Goal: Task Accomplishment & Management: Complete application form

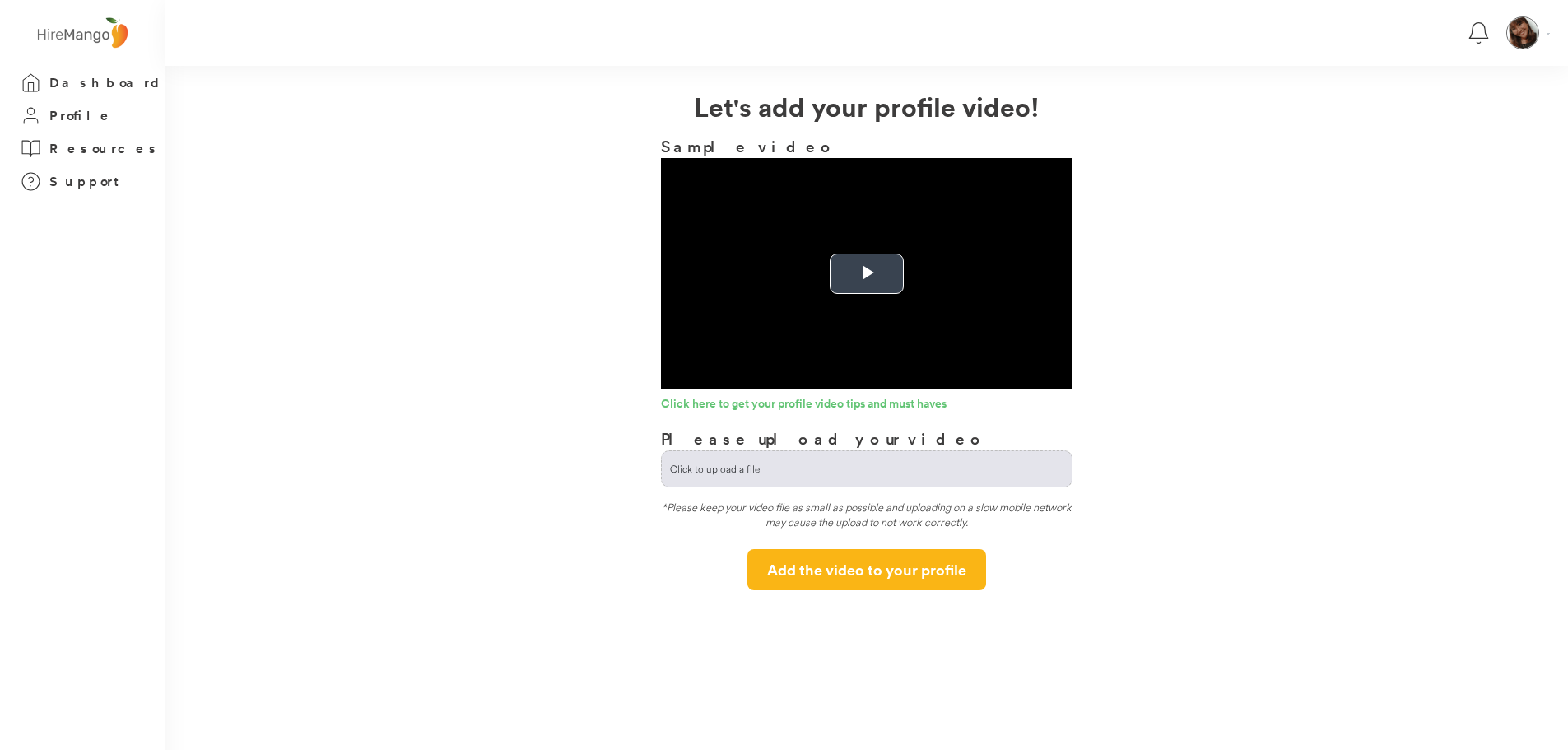
click at [867, 274] on span "Video Player" at bounding box center [867, 274] width 0 height 0
click at [1208, 146] on div "**********" at bounding box center [866, 337] width 1404 height 504
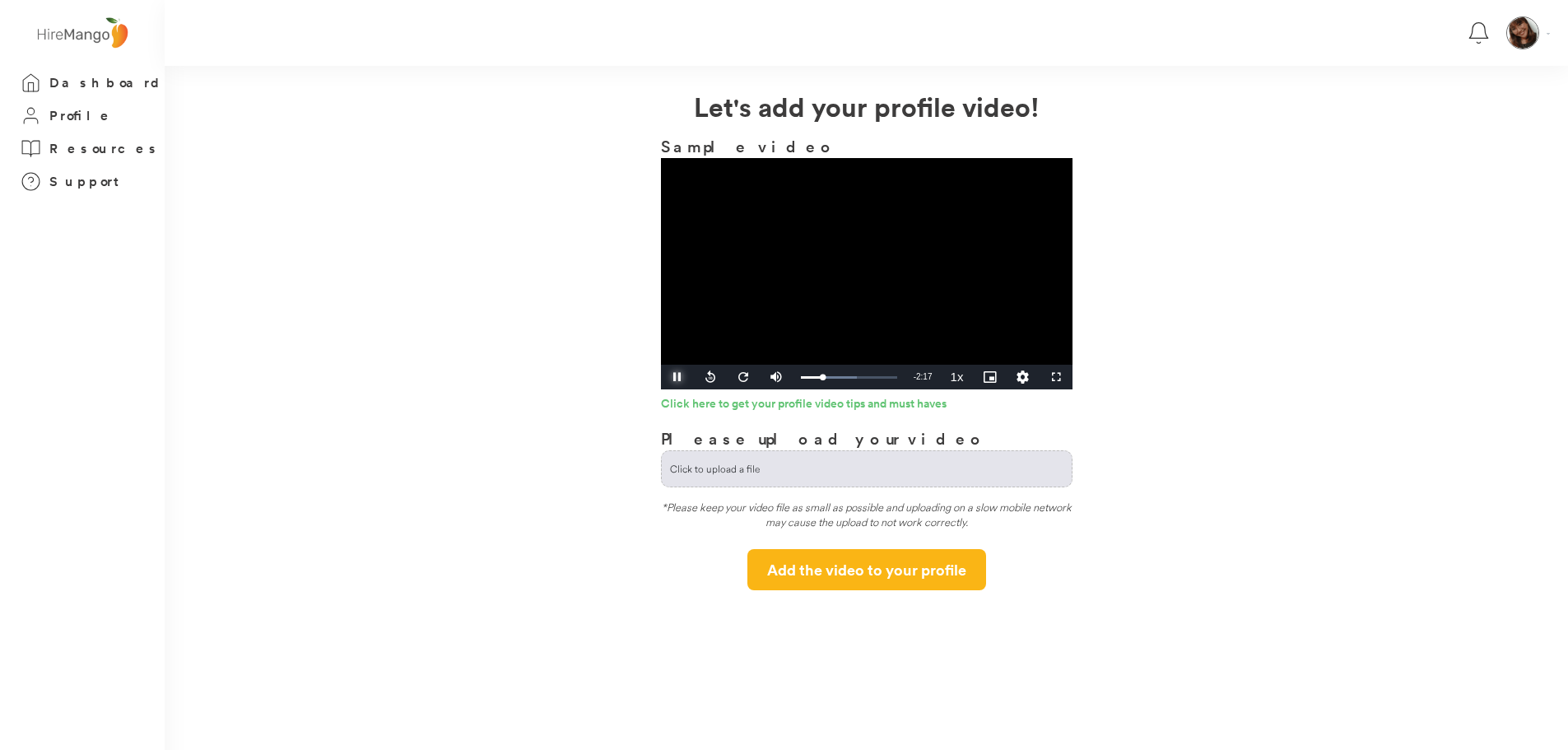
click at [674, 377] on span "Video Player" at bounding box center [678, 377] width 33 height 0
click at [680, 377] on span "Video Player" at bounding box center [678, 377] width 33 height 0
click at [956, 303] on video "Video Player" at bounding box center [867, 274] width 412 height 231
click at [674, 377] on span "Video Player" at bounding box center [678, 377] width 33 height 0
click at [817, 375] on div "Loaded : 61.59% 0:30 0:28" at bounding box center [850, 377] width 97 height 4
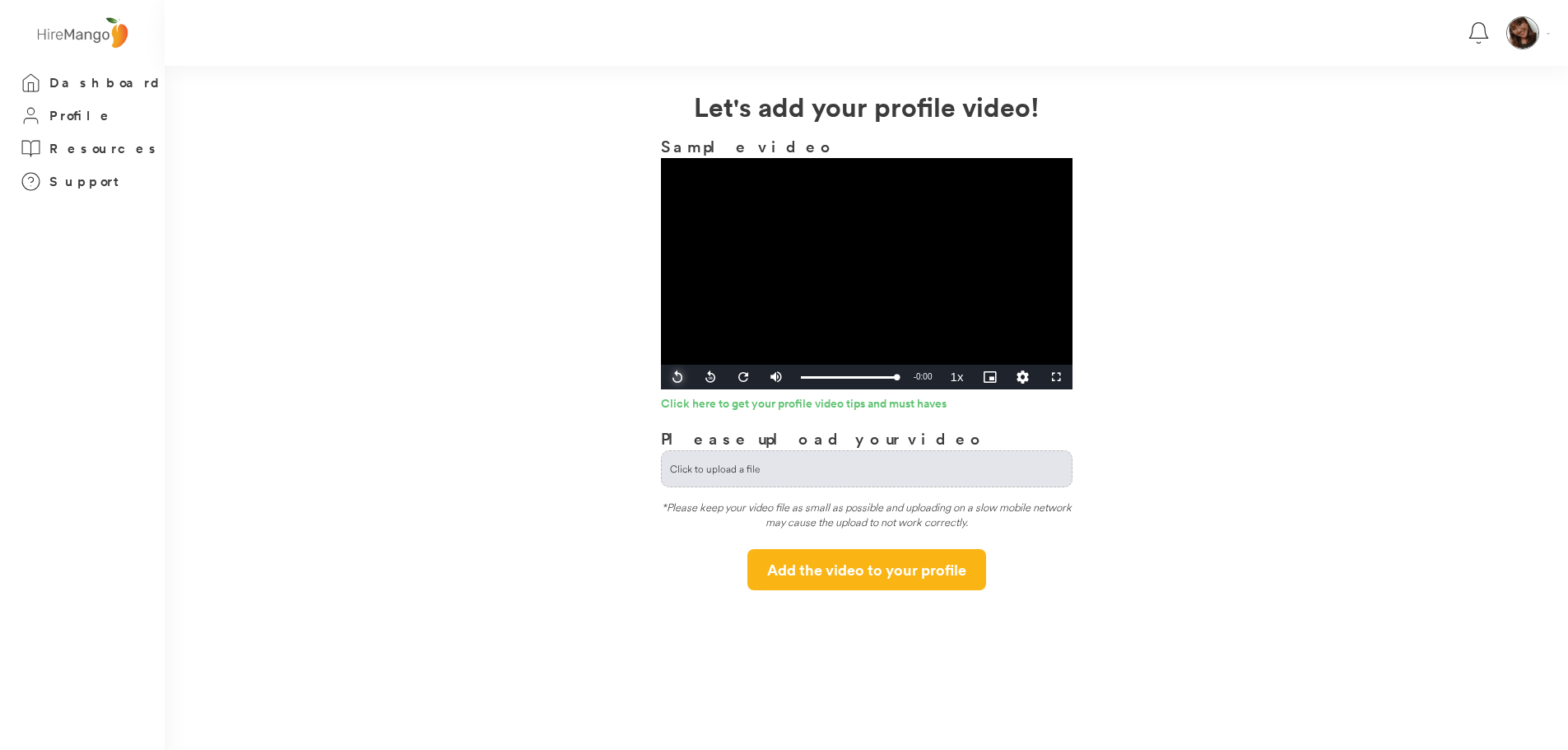
click at [669, 377] on span "Video Player" at bounding box center [678, 377] width 33 height 0
click at [712, 324] on video "Video Player" at bounding box center [867, 274] width 412 height 231
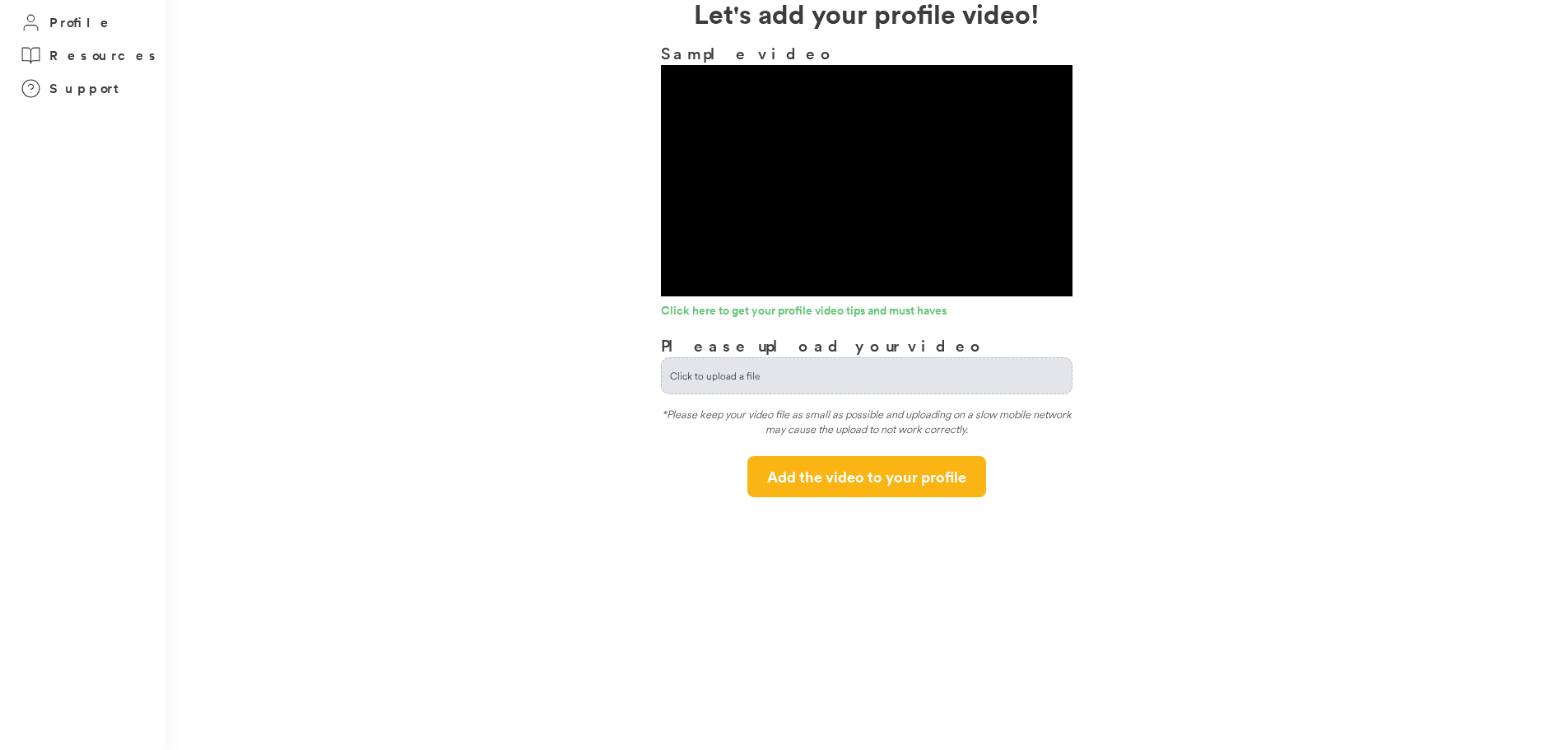
click at [801, 117] on video "Video Player" at bounding box center [867, 180] width 412 height 231
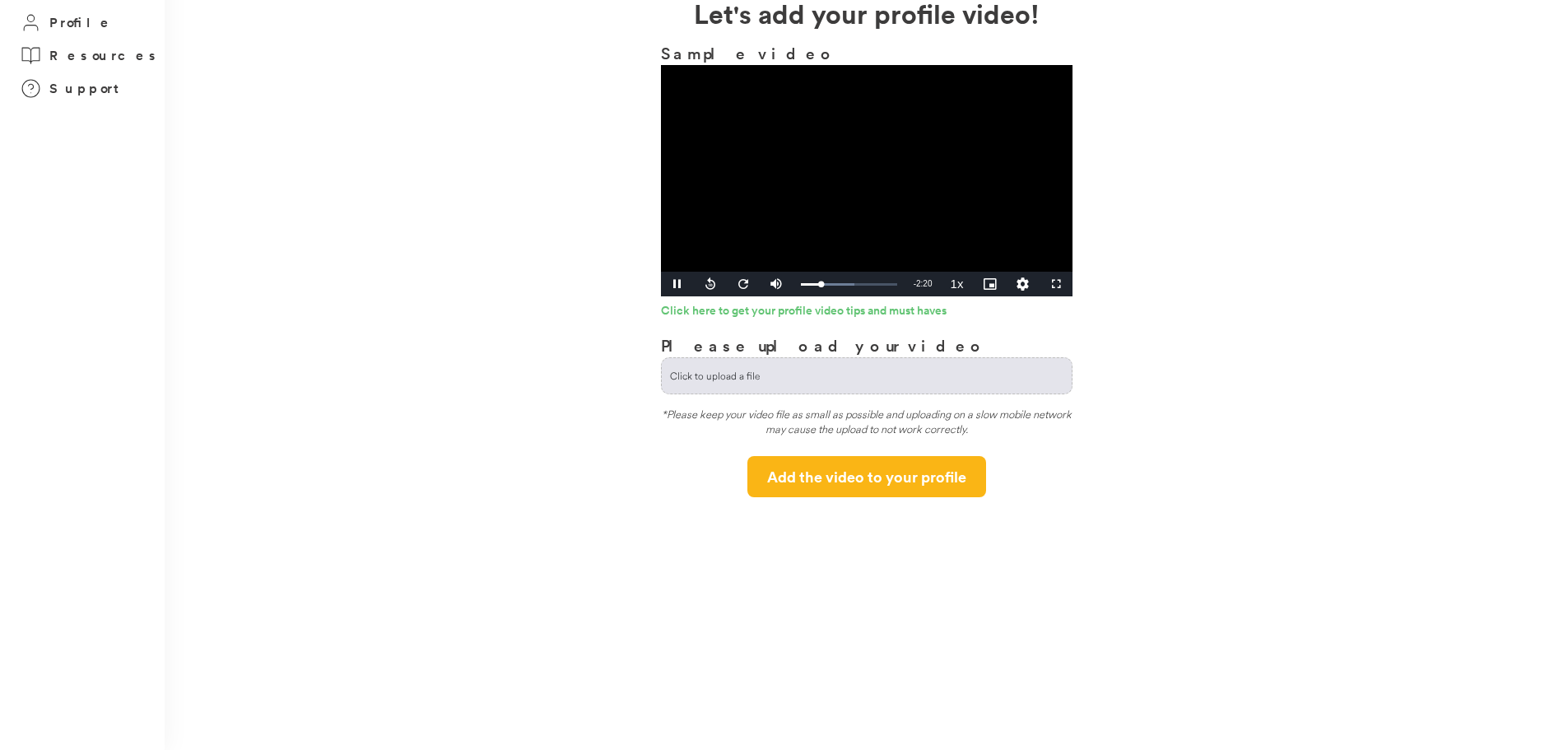
click at [728, 252] on video "Video Player" at bounding box center [867, 180] width 412 height 231
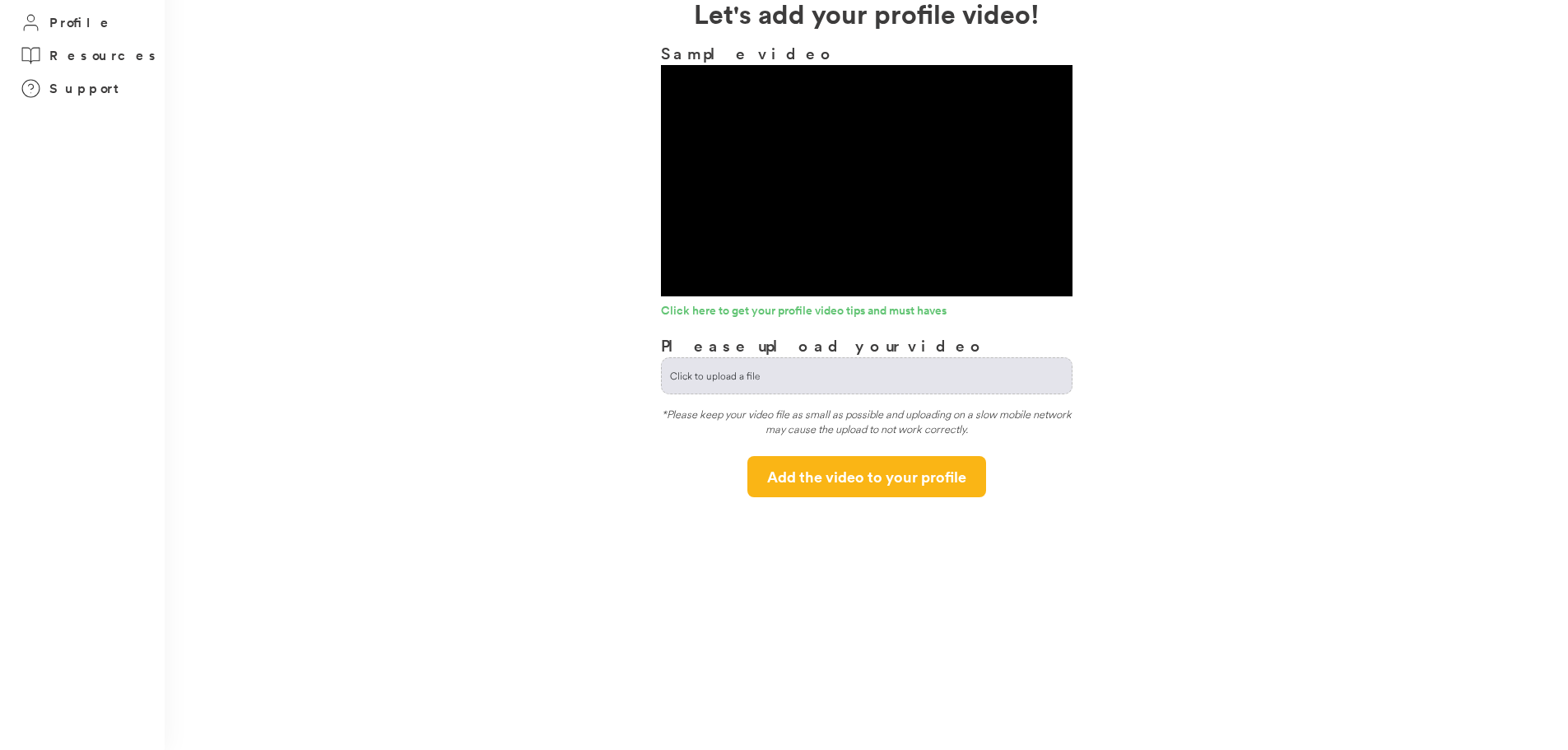
click at [724, 159] on video "Video Player" at bounding box center [867, 180] width 412 height 231
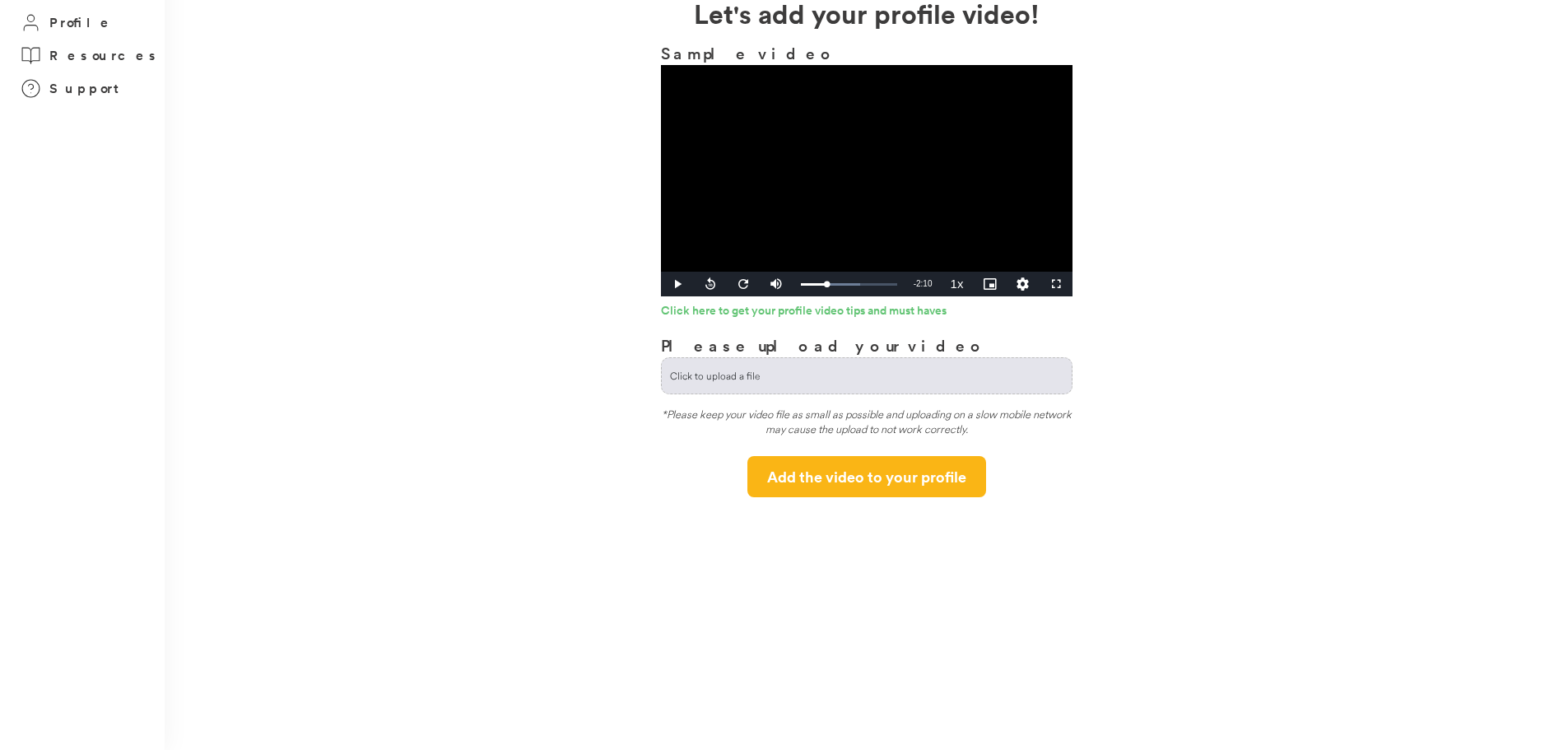
click at [853, 250] on video "Video Player" at bounding box center [867, 180] width 412 height 231
click at [808, 172] on video "Video Player" at bounding box center [867, 180] width 412 height 231
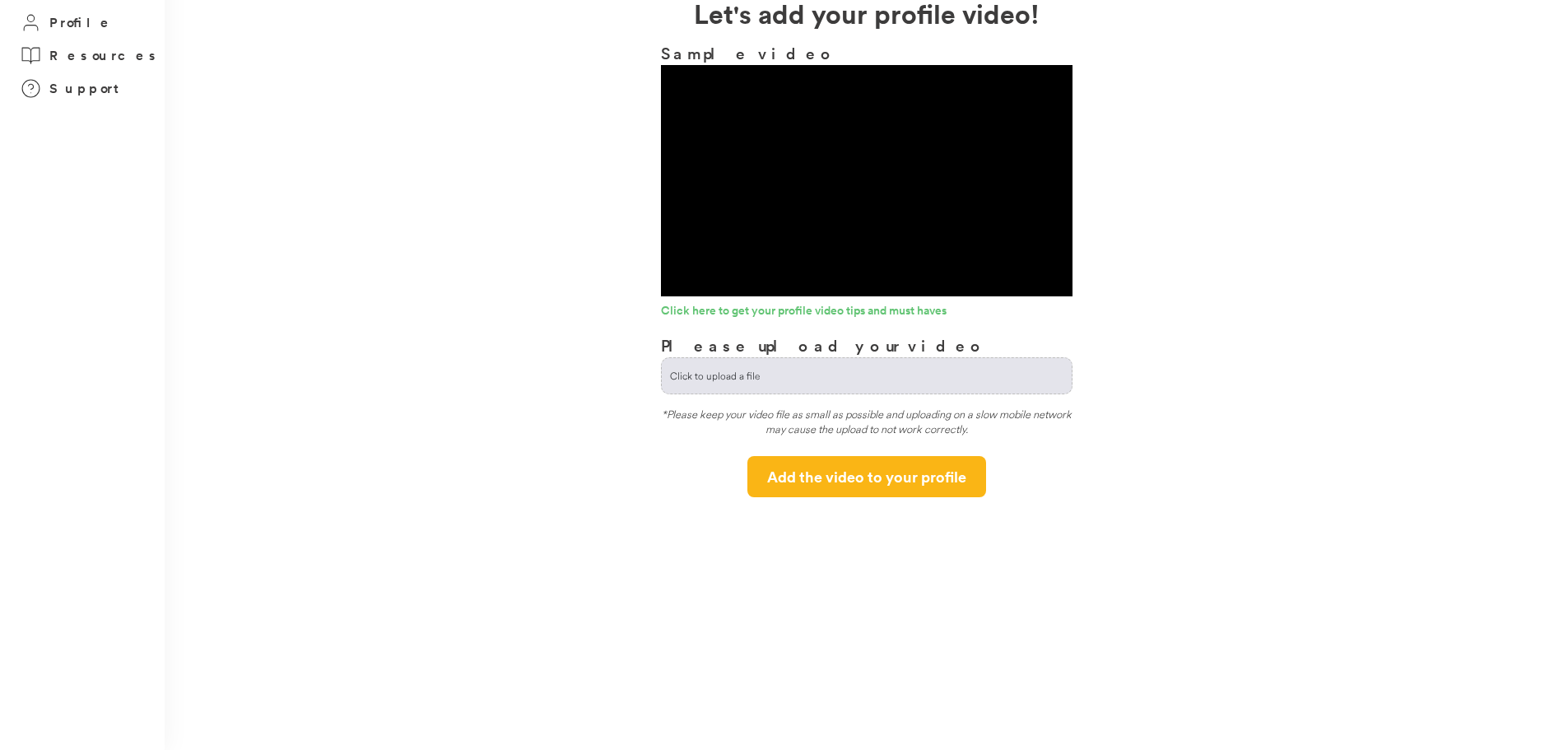
click at [969, 172] on video "Video Player" at bounding box center [867, 180] width 412 height 231
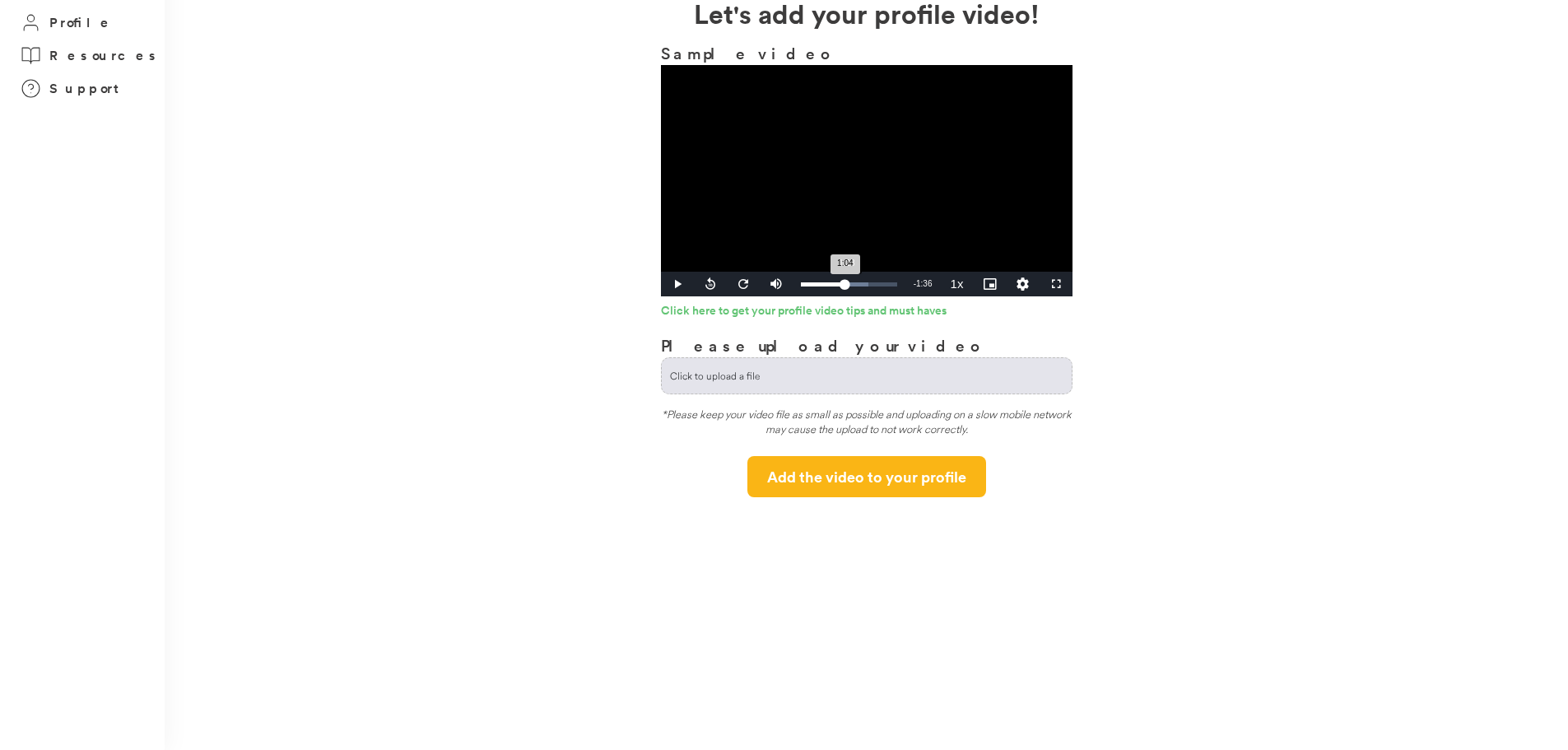
click at [846, 284] on div "Loaded : 70.02% 1:23 1:04" at bounding box center [850, 284] width 97 height 4
click at [886, 210] on video "Video Player" at bounding box center [867, 180] width 412 height 231
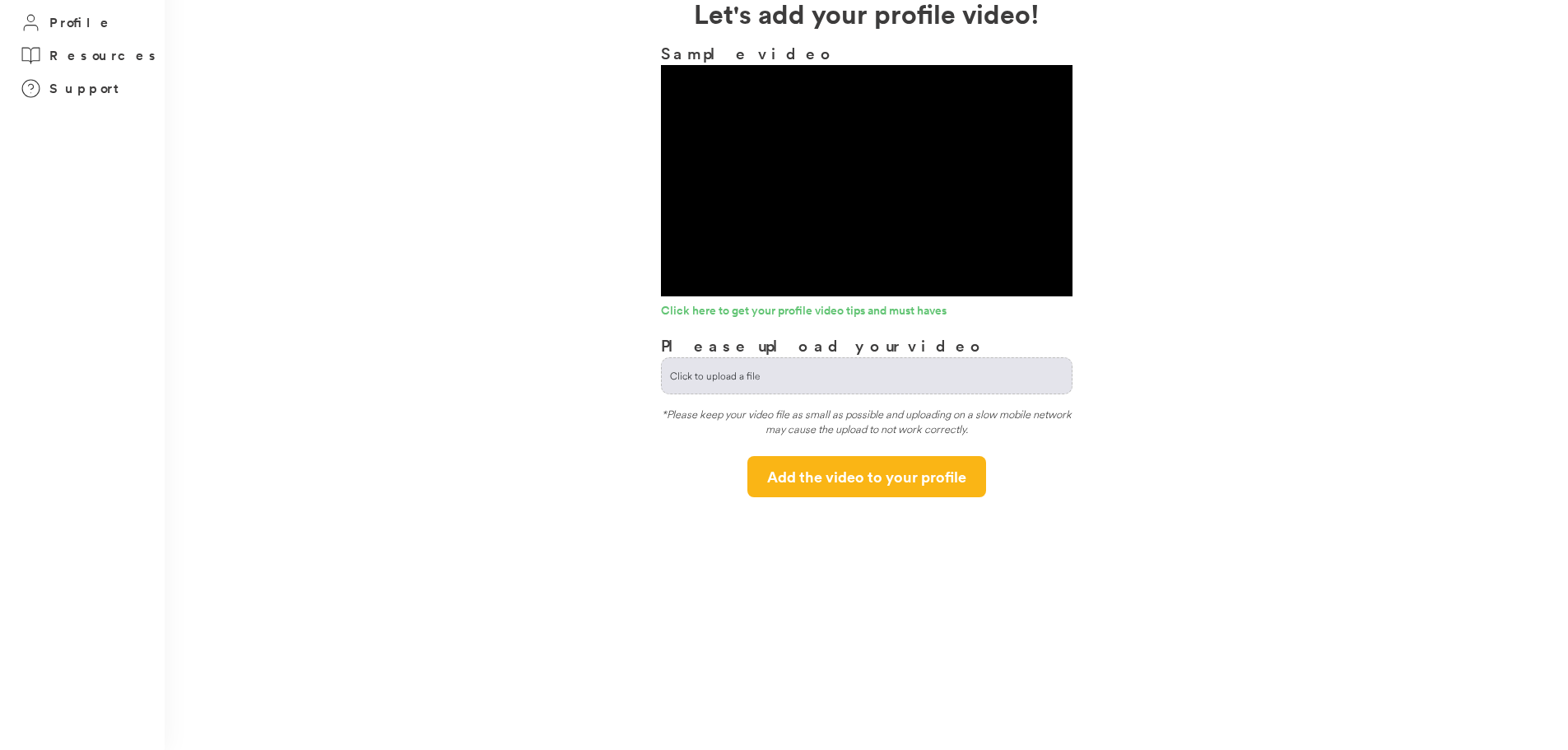
click at [751, 192] on video "Video Player" at bounding box center [867, 180] width 412 height 231
click at [962, 188] on video "Video Player" at bounding box center [867, 180] width 412 height 231
click at [732, 376] on input "file" at bounding box center [867, 375] width 410 height 36
